Goal: Task Accomplishment & Management: Use online tool/utility

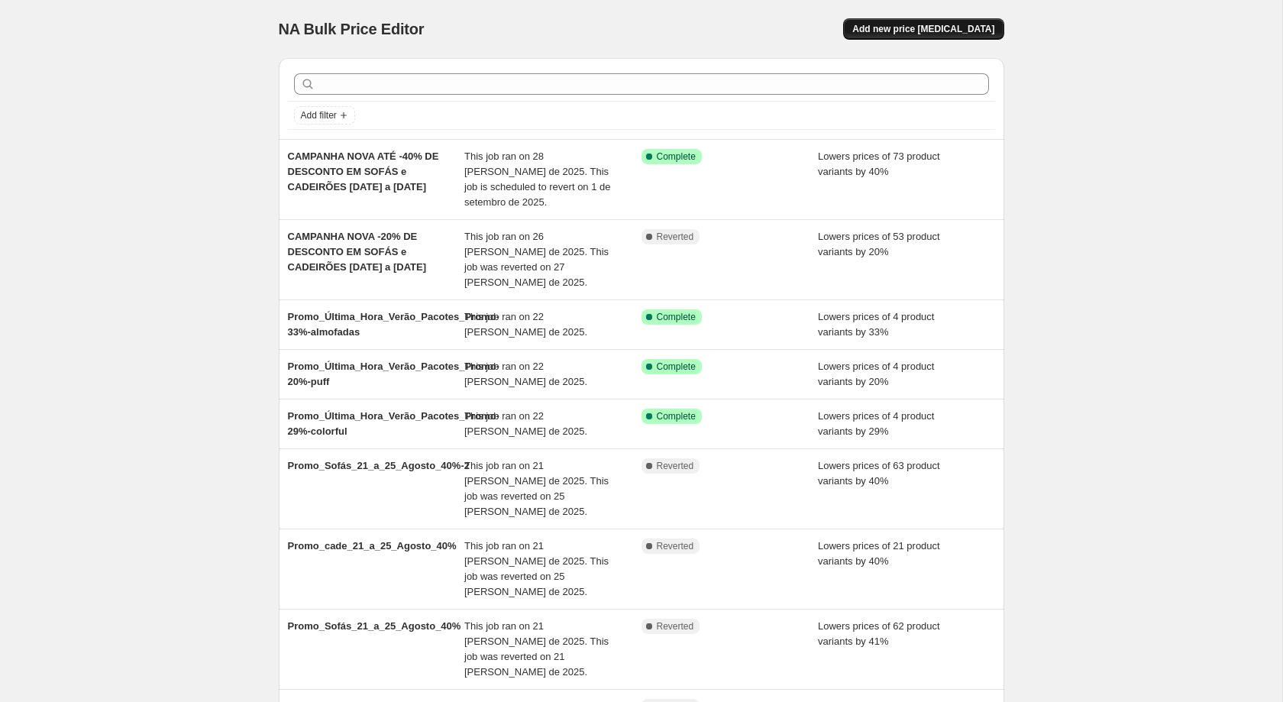
click at [925, 33] on span "Add new price [MEDICAL_DATA]" at bounding box center [924, 29] width 142 height 12
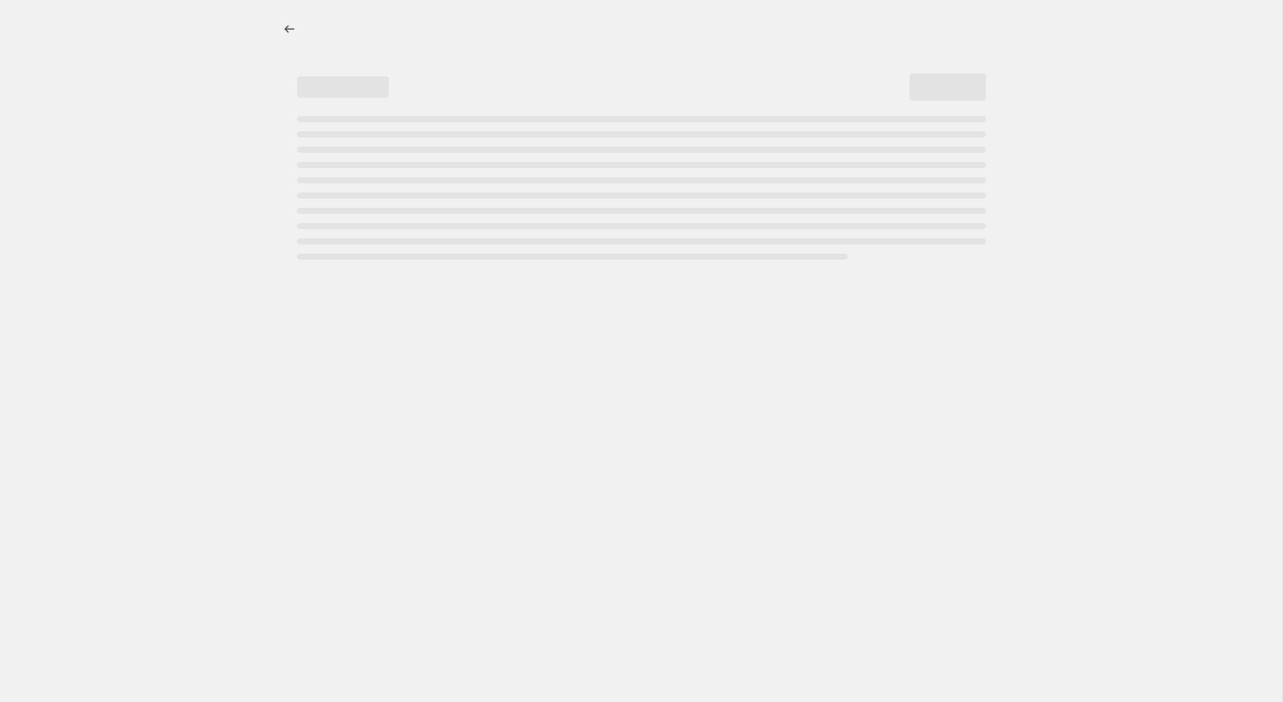
select select "percentage"
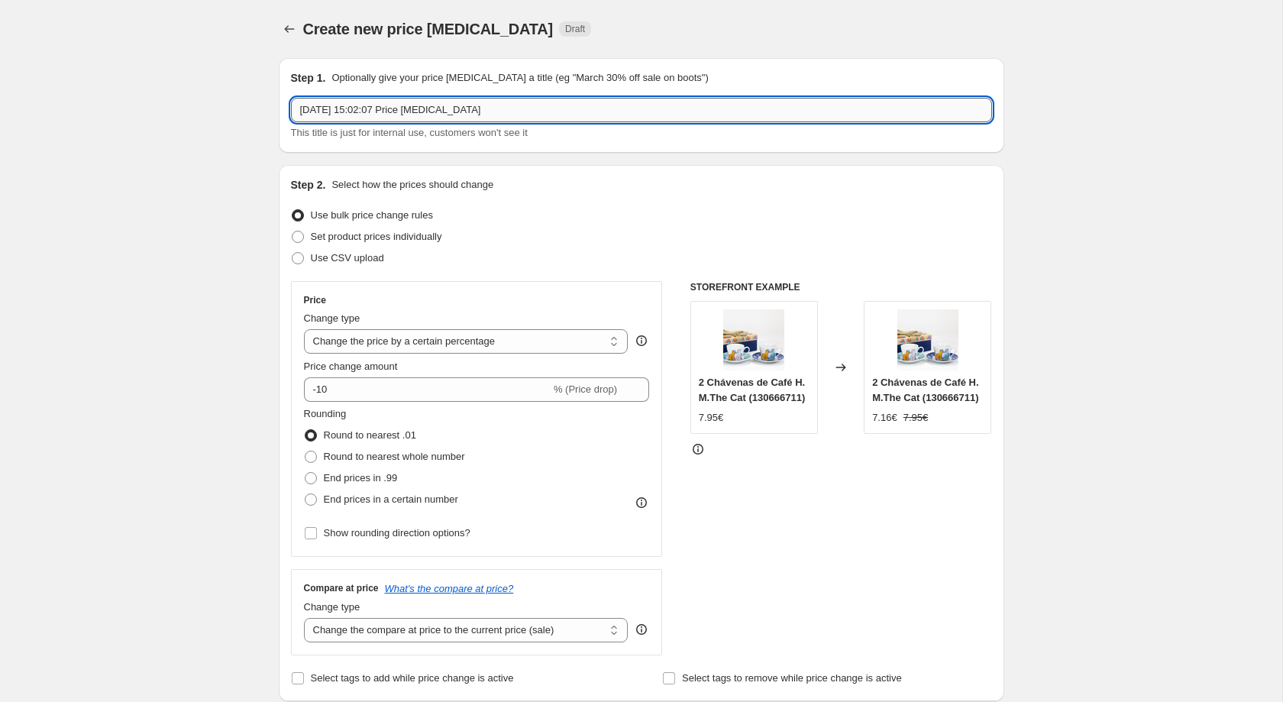
click at [516, 114] on input "[DATE] 15:02:07 Price [MEDICAL_DATA]" at bounding box center [641, 110] width 701 height 24
paste input "144691817"
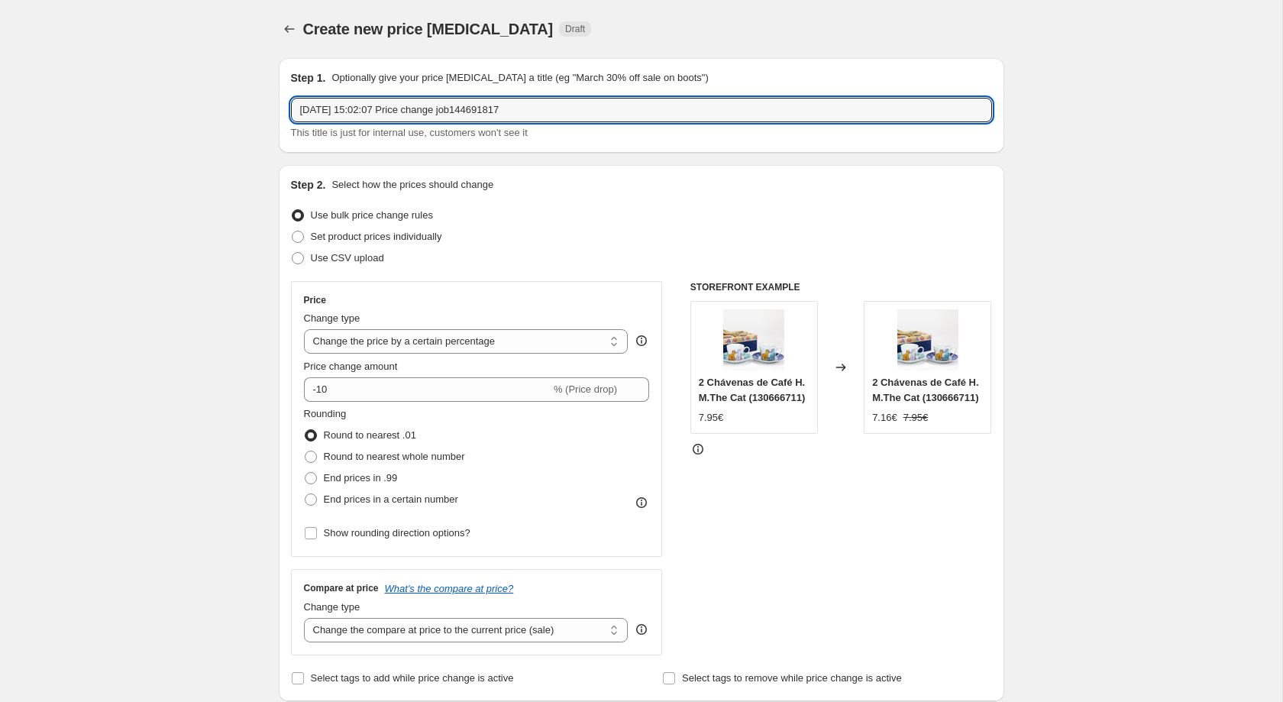
drag, startPoint x: 557, startPoint y: 110, endPoint x: 24, endPoint y: 115, distance: 533.2
type input "[PERSON_NAME] - 40% promo gato preto"
click at [367, 505] on span "End prices in a certain number" at bounding box center [391, 498] width 134 height 11
click at [306, 494] on input "End prices in a certain number" at bounding box center [305, 493] width 1 height 1
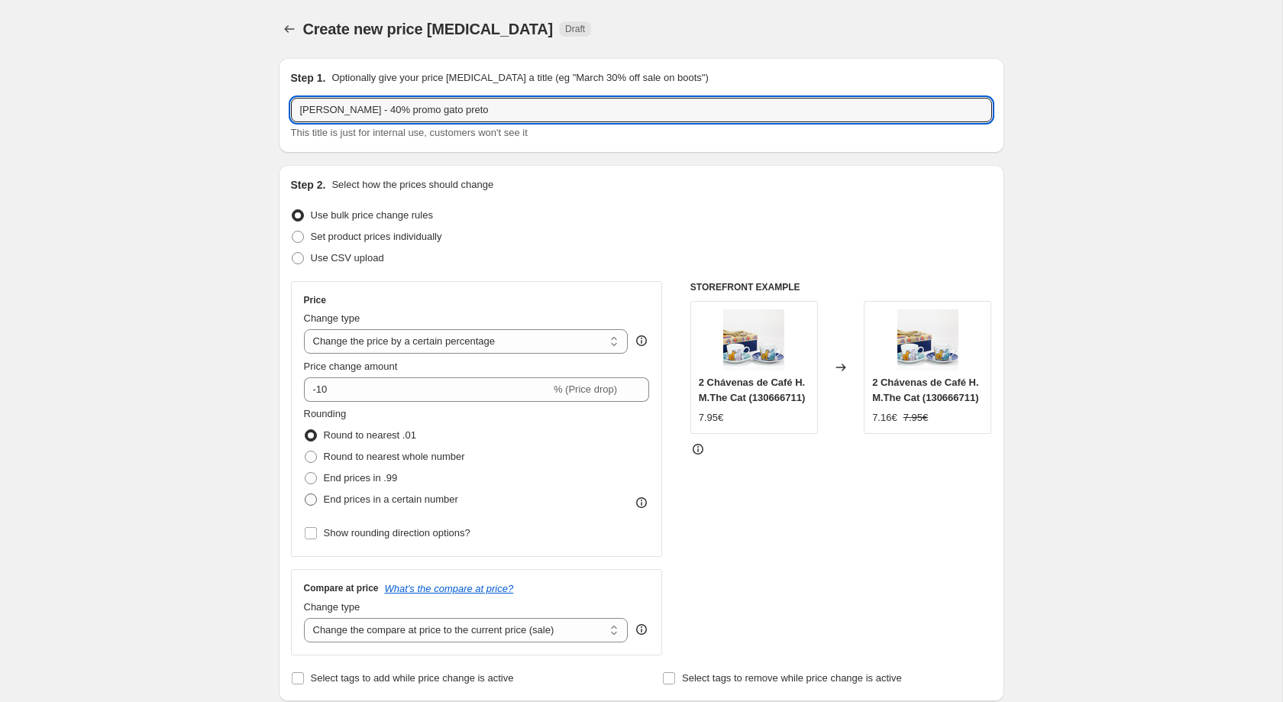
radio input "true"
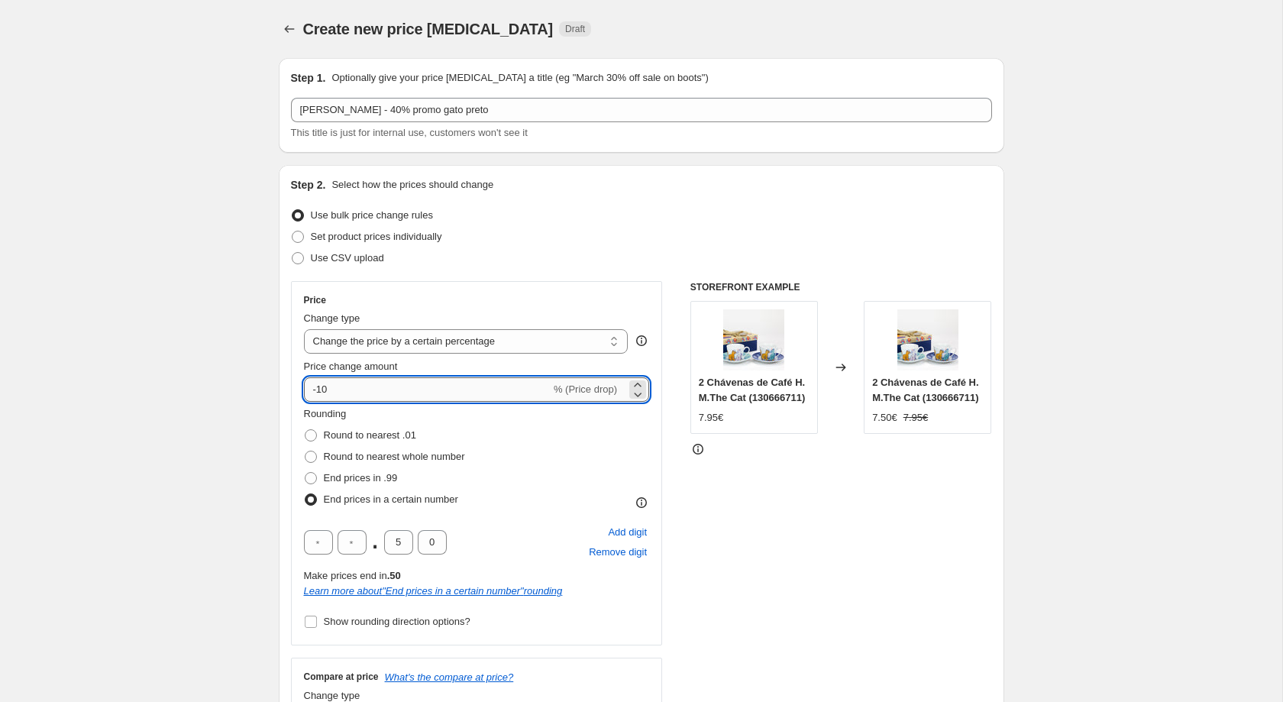
click at [424, 394] on input "-10" at bounding box center [427, 389] width 247 height 24
type input "-1"
type input "-40"
drag, startPoint x: 402, startPoint y: 550, endPoint x: 394, endPoint y: 555, distance: 9.3
click at [396, 554] on input "5" at bounding box center [398, 542] width 29 height 24
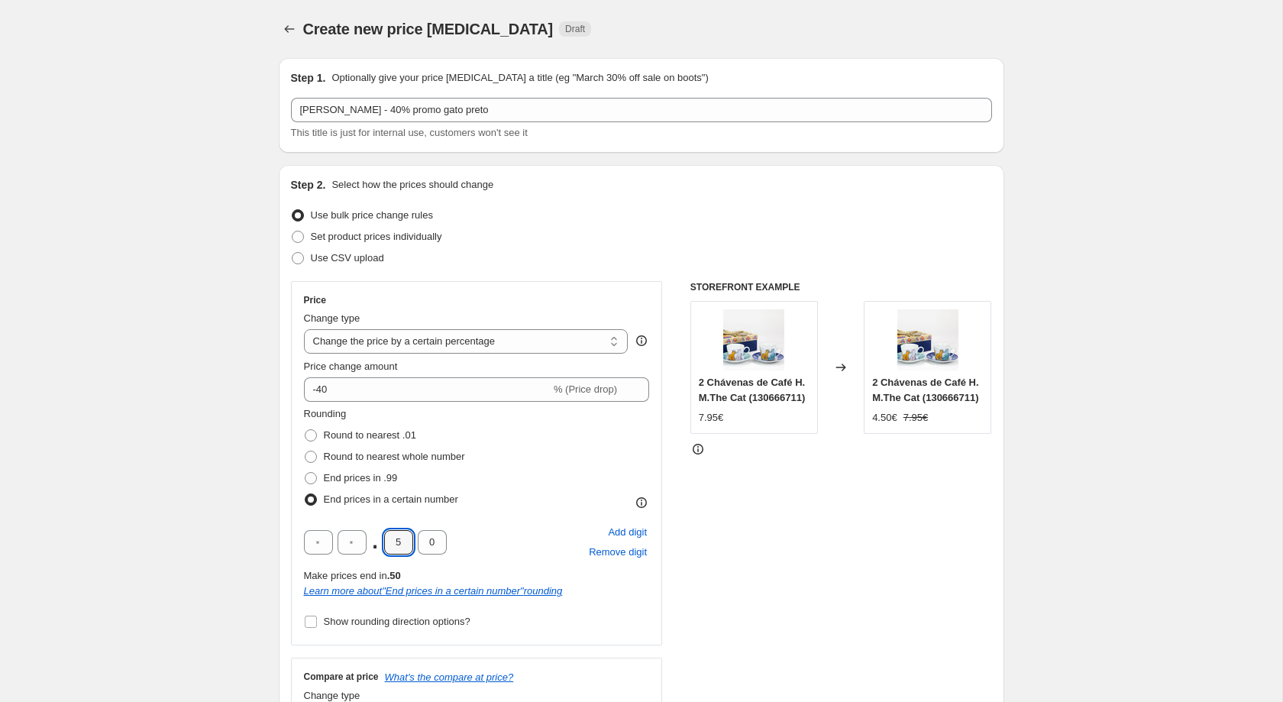
type input "4"
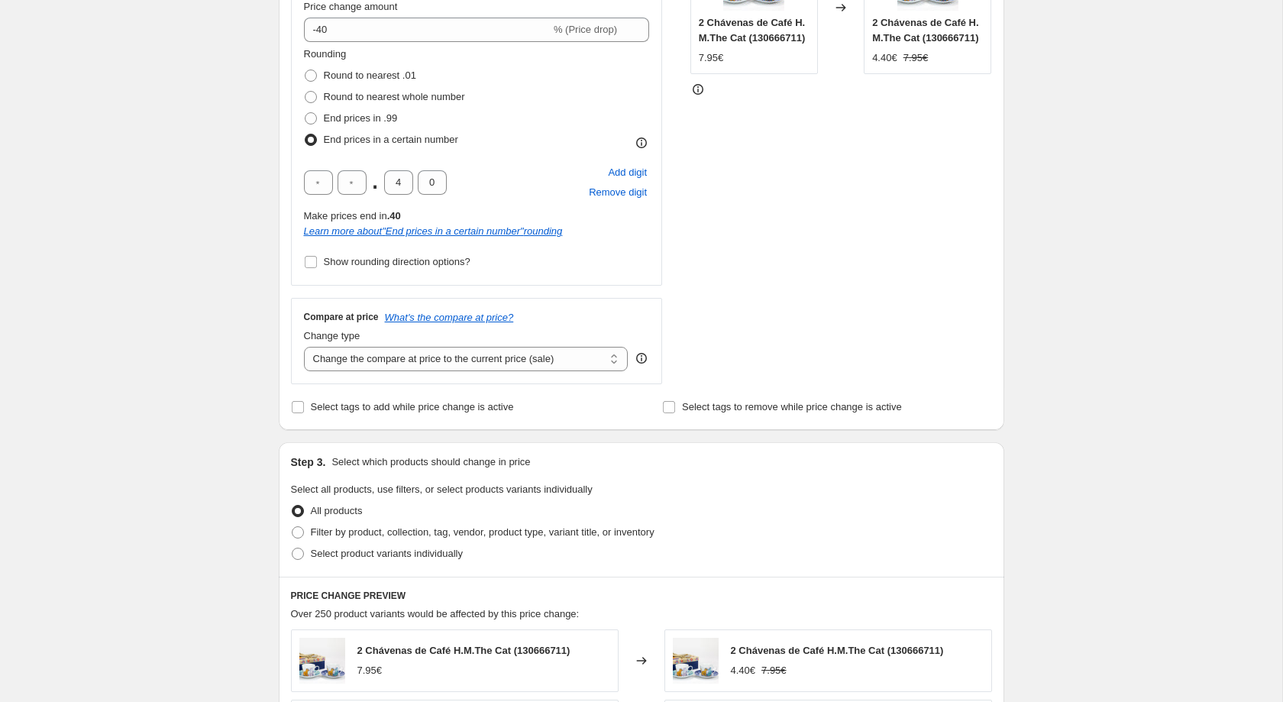
scroll to position [363, 0]
click at [431, 561] on label "Select product variants individually" at bounding box center [377, 550] width 172 height 21
click at [293, 545] on input "Select product variants individually" at bounding box center [292, 545] width 1 height 1
radio input "true"
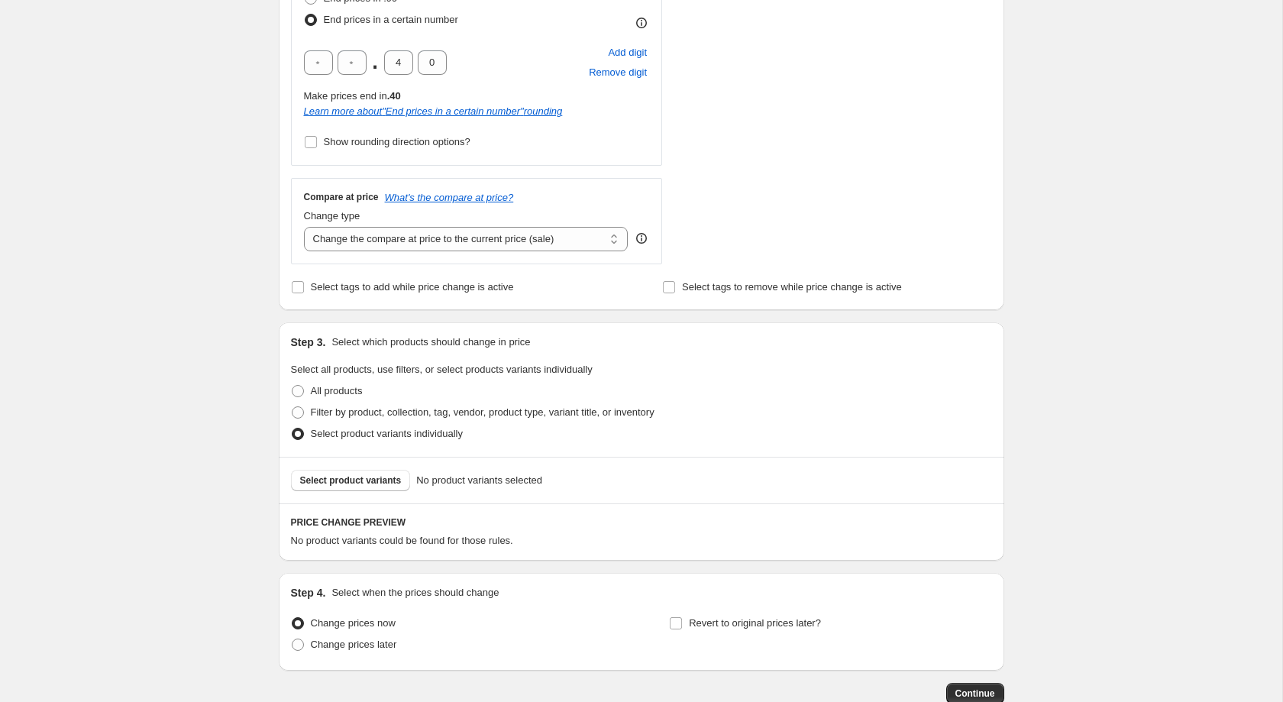
scroll to position [481, 0]
click at [348, 490] on button "Select product variants" at bounding box center [351, 479] width 120 height 21
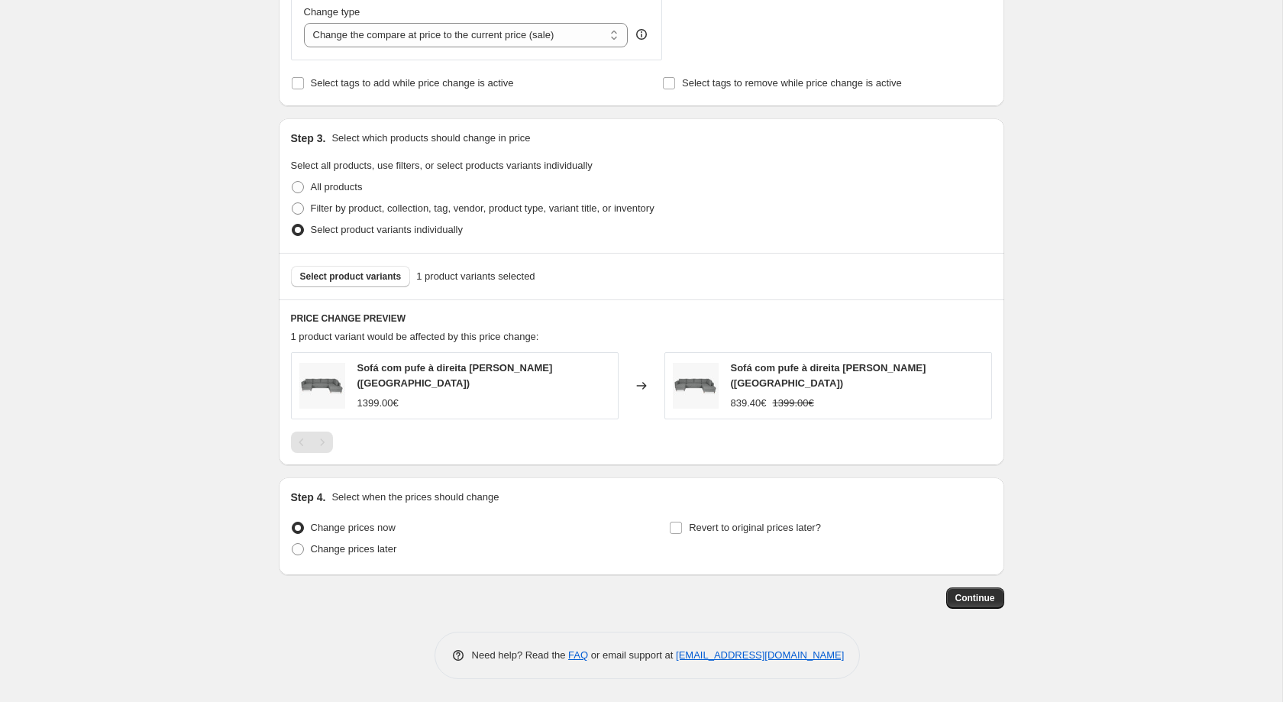
scroll to position [688, 0]
click at [700, 533] on span "Revert to original prices later?" at bounding box center [755, 527] width 132 height 15
click at [682, 533] on input "Revert to original prices later?" at bounding box center [676, 528] width 12 height 12
checkbox input "true"
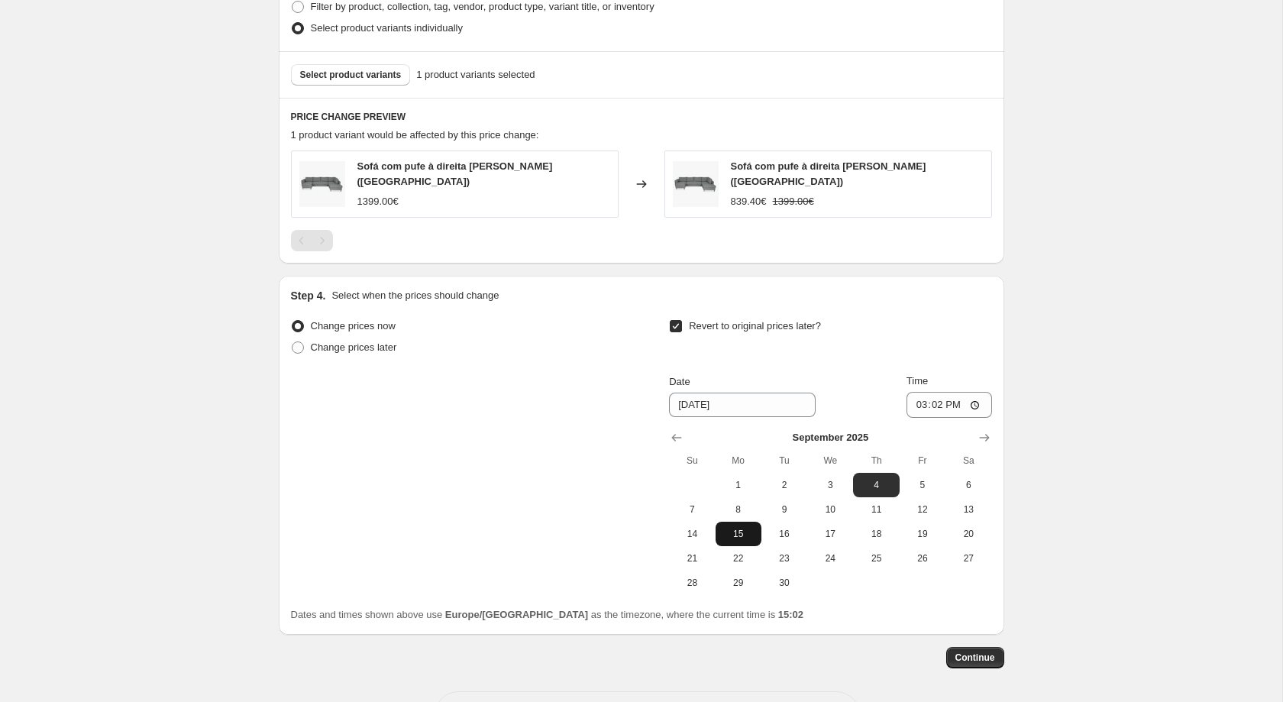
scroll to position [887, 0]
click at [714, 471] on th "Su" at bounding box center [692, 459] width 46 height 24
click at [727, 486] on span "1" at bounding box center [739, 483] width 34 height 12
type input "[DATE]"
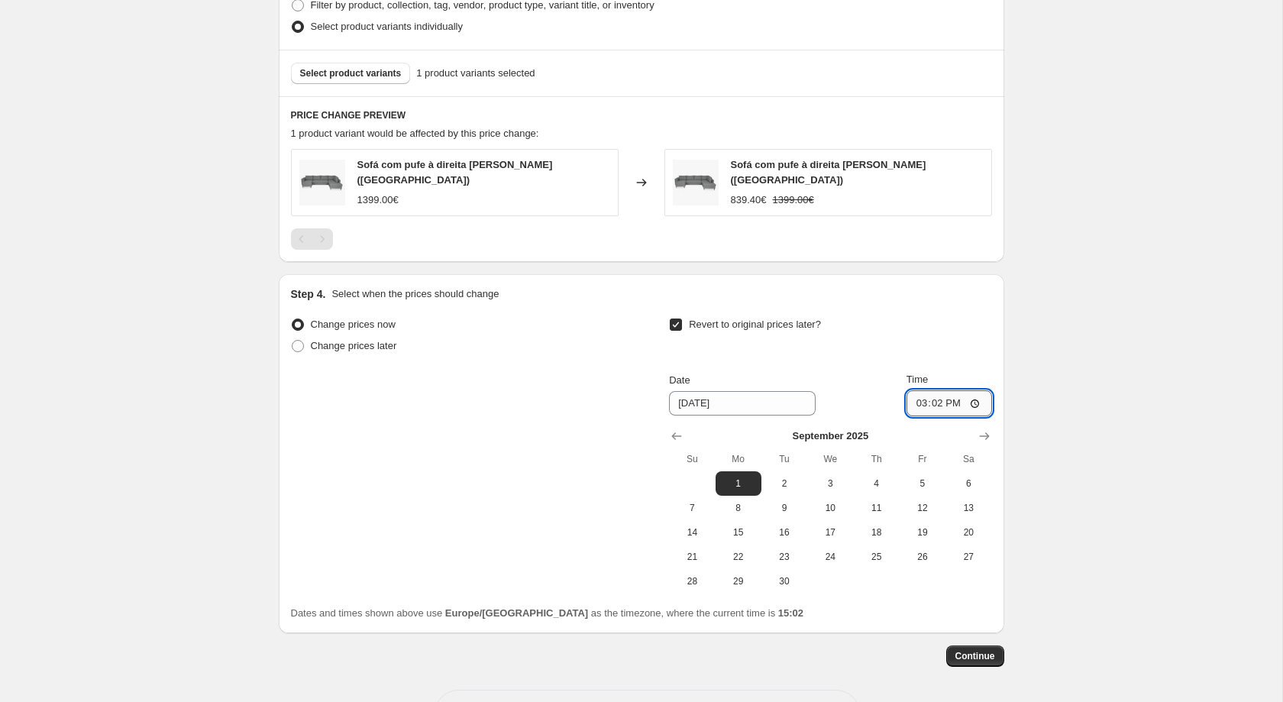
click at [936, 408] on input "15:02" at bounding box center [950, 403] width 86 height 26
type input "23:59"
click at [979, 662] on span "Continue" at bounding box center [976, 656] width 40 height 12
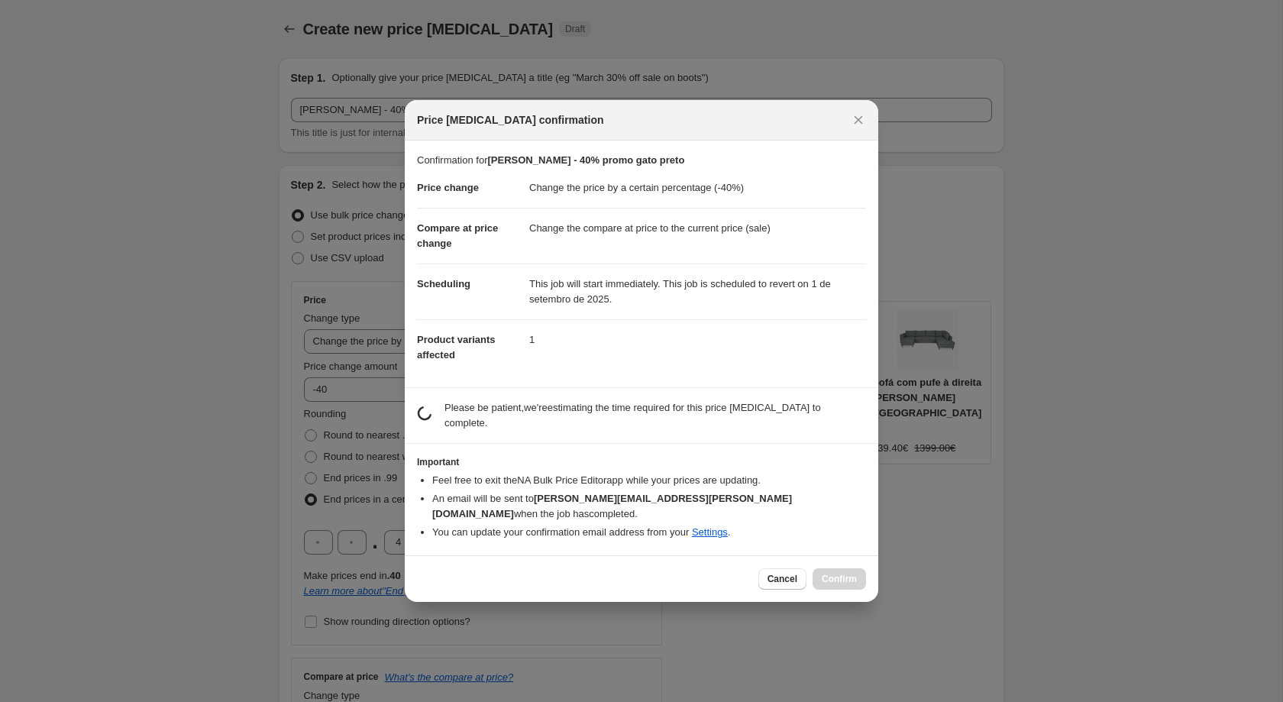
scroll to position [0, 0]
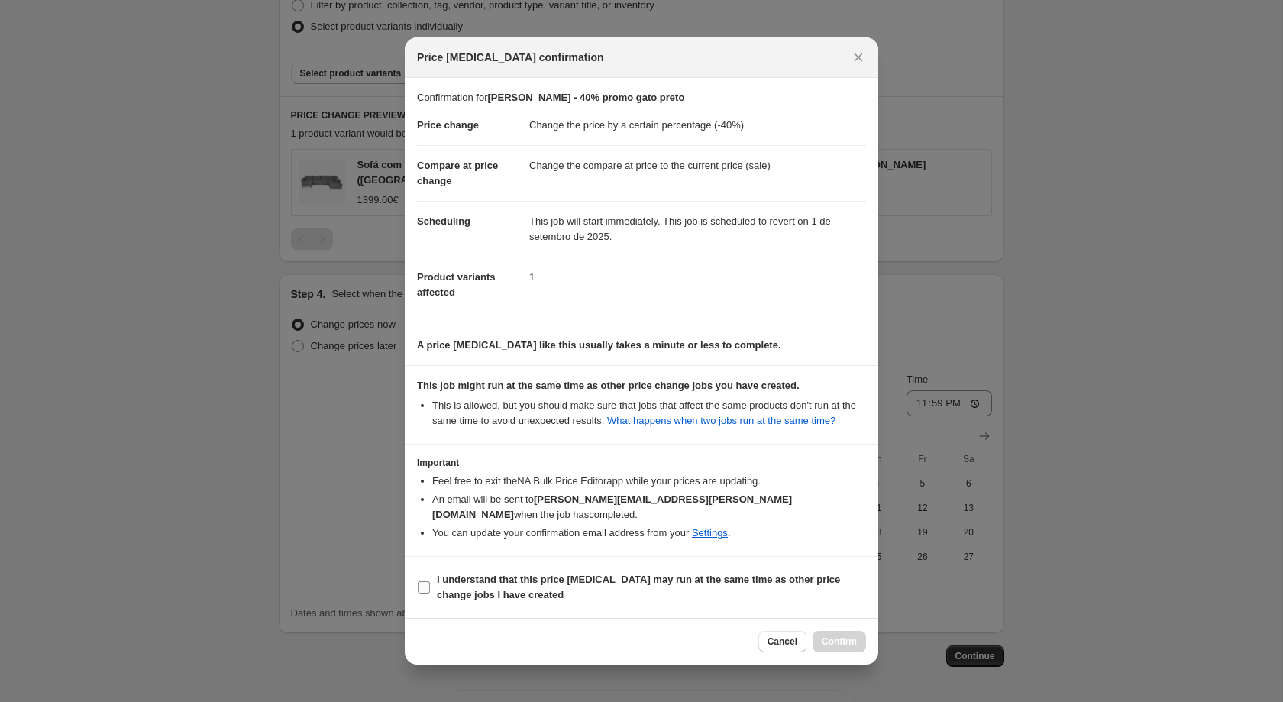
click at [579, 588] on span "I understand that this price [MEDICAL_DATA] may run at the same time as other p…" at bounding box center [651, 587] width 429 height 31
click at [430, 588] on input "I understand that this price [MEDICAL_DATA] may run at the same time as other p…" at bounding box center [424, 587] width 12 height 12
checkbox input "true"
click at [840, 639] on span "Confirm" at bounding box center [839, 642] width 35 height 12
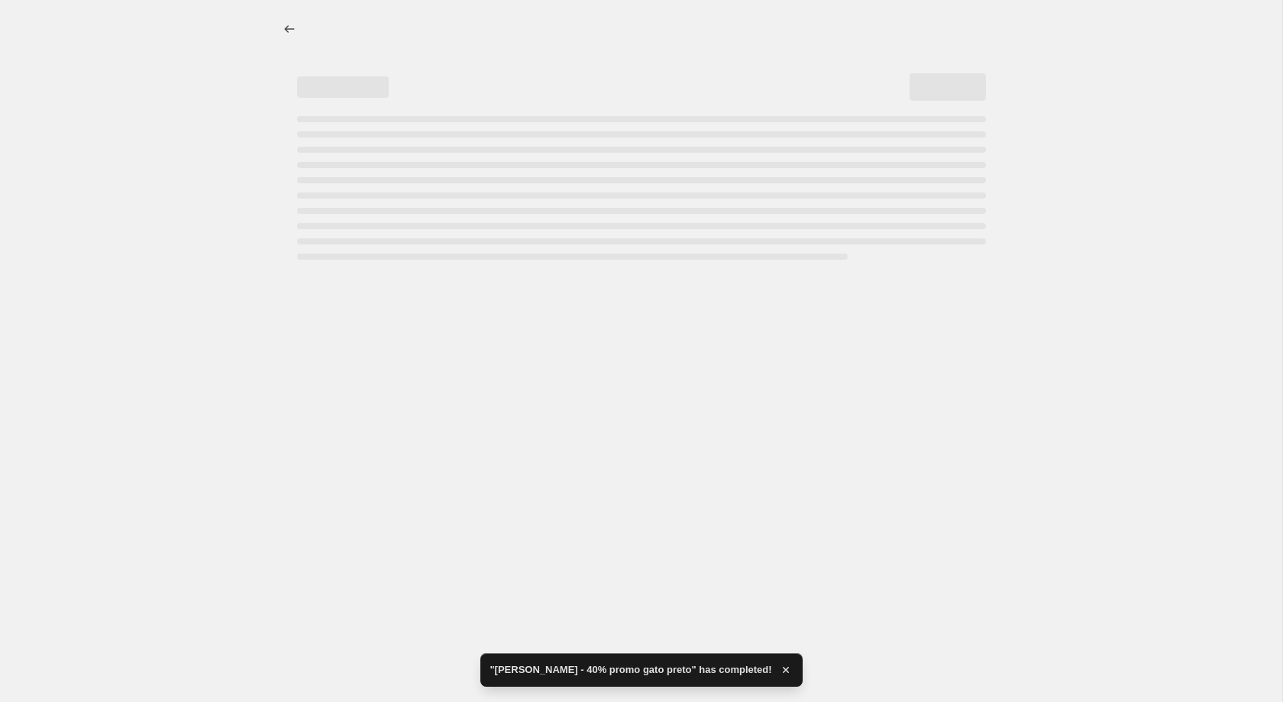
select select "percentage"
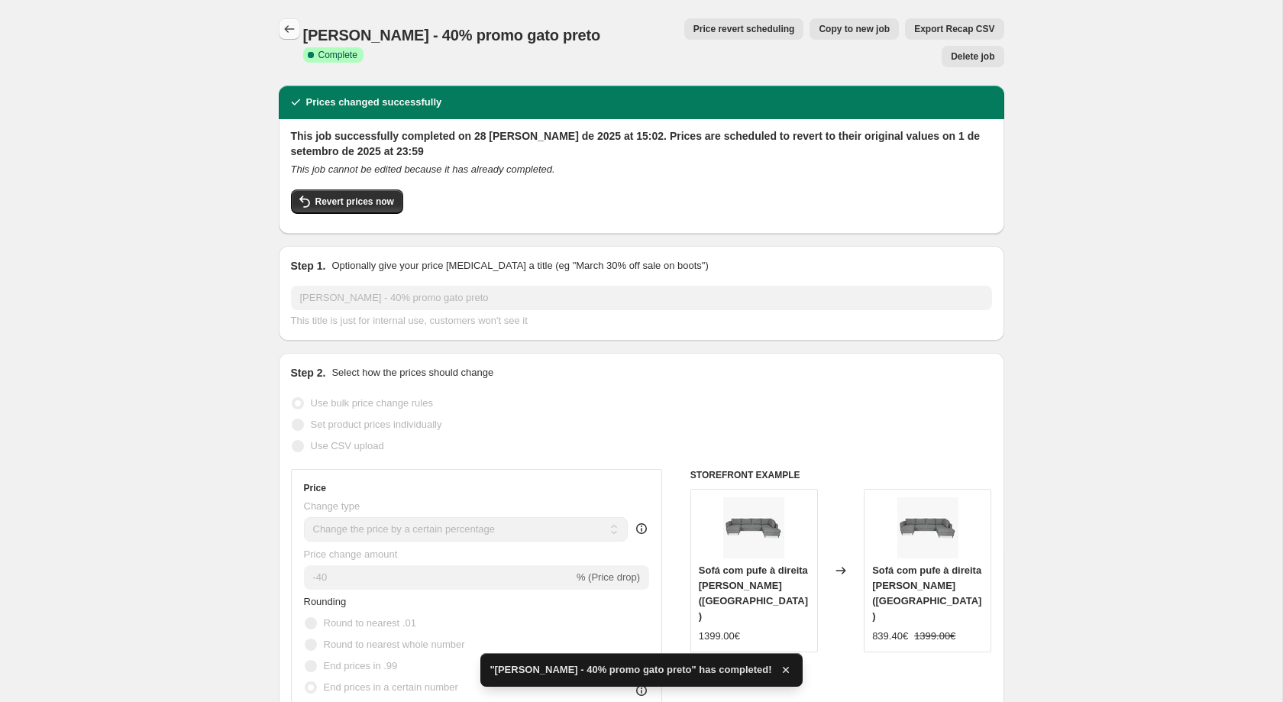
click at [291, 33] on icon "Price change jobs" at bounding box center [289, 28] width 15 height 15
